Goal: Use online tool/utility: Utilize a website feature to perform a specific function

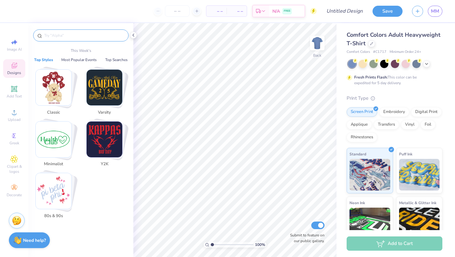
click at [95, 35] on input "text" at bounding box center [84, 35] width 81 height 6
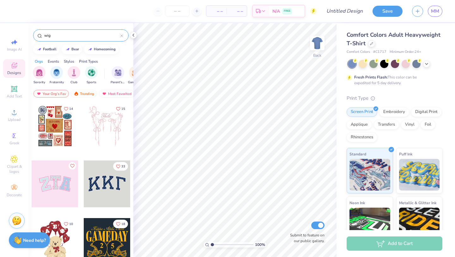
type input "wig"
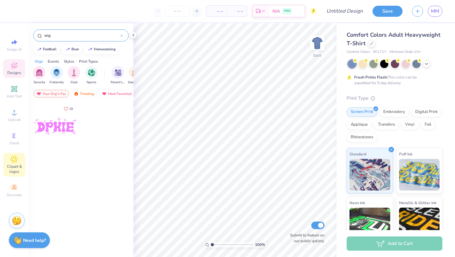
click at [19, 162] on div "Clipart & logos" at bounding box center [14, 165] width 22 height 24
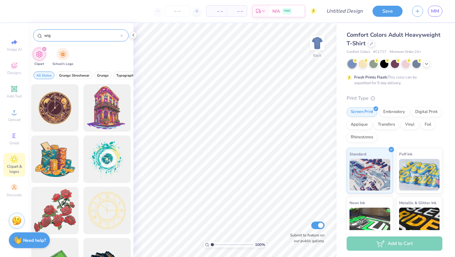
type input "wig"
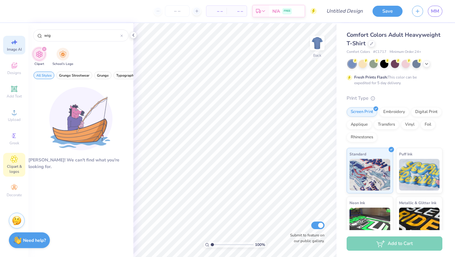
click at [17, 46] on div "Image AI" at bounding box center [14, 45] width 22 height 19
select select "4"
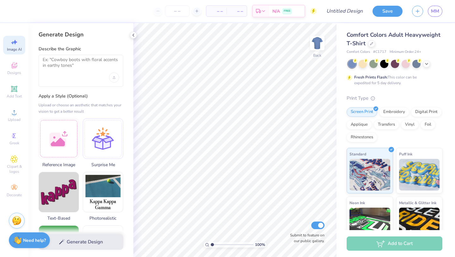
click at [93, 76] on div at bounding box center [81, 71] width 85 height 32
click at [90, 64] on textarea at bounding box center [81, 65] width 77 height 16
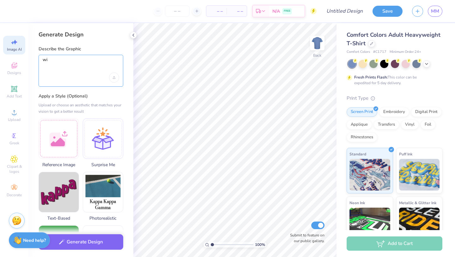
type textarea "w"
type textarea "neon [PERSON_NAME] from the side, with sparkles and disco vibe"
click at [110, 86] on div "neon [PERSON_NAME] from the side, with sparkles and disco vibe" at bounding box center [81, 71] width 85 height 32
click at [113, 57] on textarea "neon [PERSON_NAME] from the side, with sparkles and disco vibe" at bounding box center [81, 65] width 77 height 16
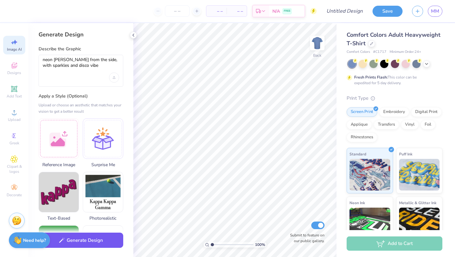
click at [75, 242] on button "Generate Design" at bounding box center [81, 239] width 85 height 15
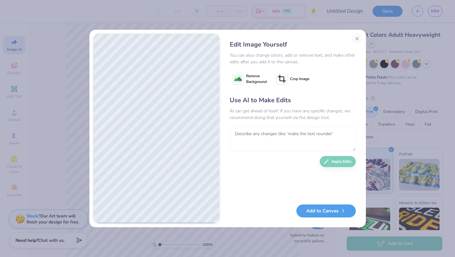
click at [248, 133] on textarea at bounding box center [293, 138] width 126 height 25
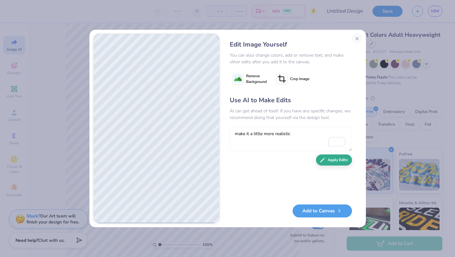
type textarea "make it a little more realistic"
click at [328, 160] on button "Apply Edits" at bounding box center [334, 159] width 36 height 11
type textarea "make it two people with wigs talking to each other faci"
